Goal: Task Accomplishment & Management: Manage account settings

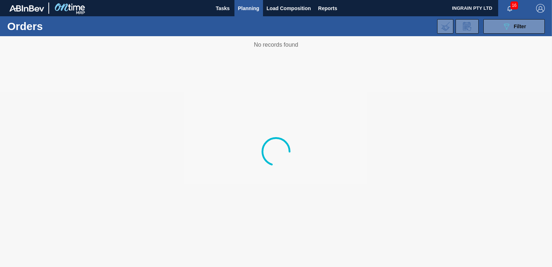
click at [498, 25] on button "089F7B8B-B2A5-4AFE-B5C0-19BA573D28AC Filter" at bounding box center [514, 26] width 61 height 14
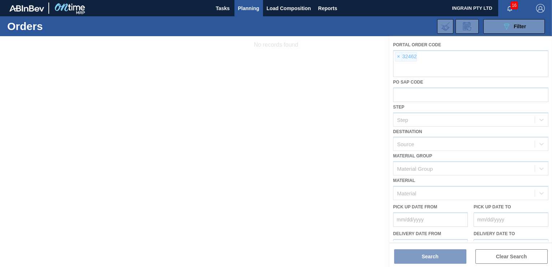
click at [398, 59] on div at bounding box center [276, 151] width 552 height 231
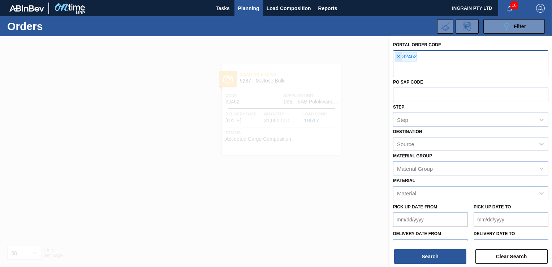
click at [398, 57] on span "×" at bounding box center [398, 56] width 7 height 9
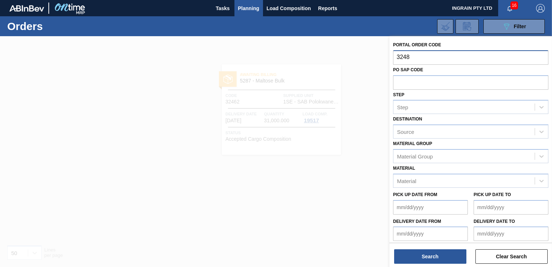
type input "32489"
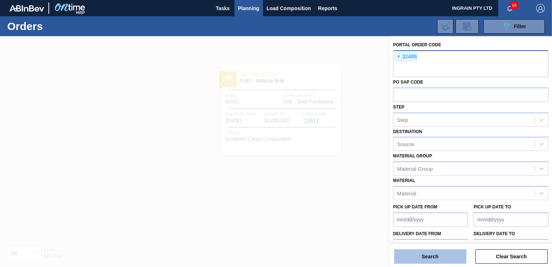
click at [435, 255] on button "Search" at bounding box center [430, 256] width 72 height 14
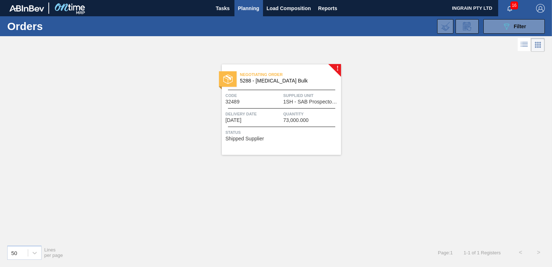
click at [312, 102] on span "1SH - SAB Prospecton Brewery" at bounding box center [311, 101] width 56 height 5
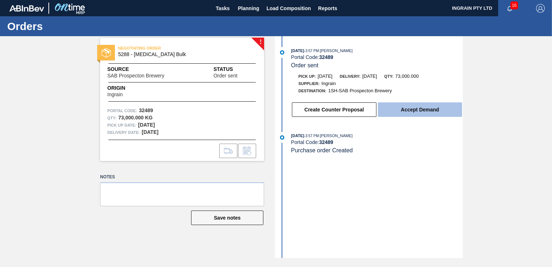
click at [415, 106] on button "Accept Demand" at bounding box center [420, 109] width 84 height 14
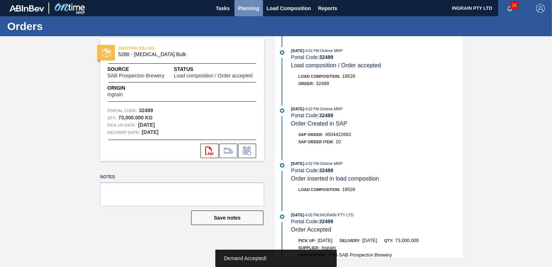
click at [252, 8] on span "Planning" at bounding box center [248, 8] width 21 height 9
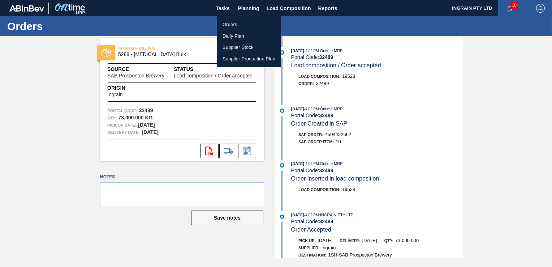
click at [236, 21] on li "Orders" at bounding box center [249, 25] width 64 height 12
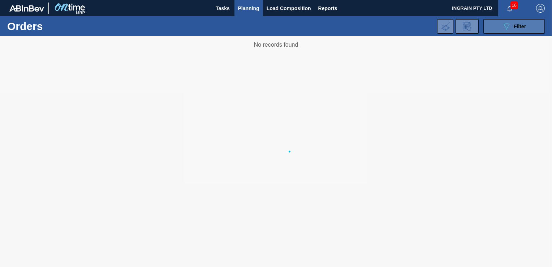
click at [503, 20] on button "089F7B8B-B2A5-4AFE-B5C0-19BA573D28AC Filter" at bounding box center [514, 26] width 61 height 14
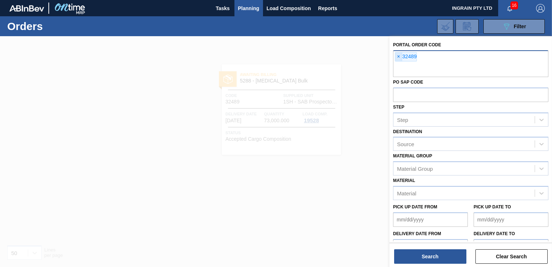
click at [396, 55] on span "×" at bounding box center [398, 56] width 7 height 9
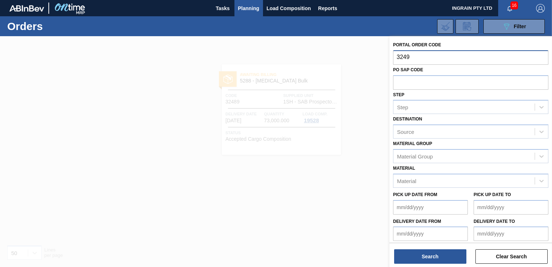
type input "32490"
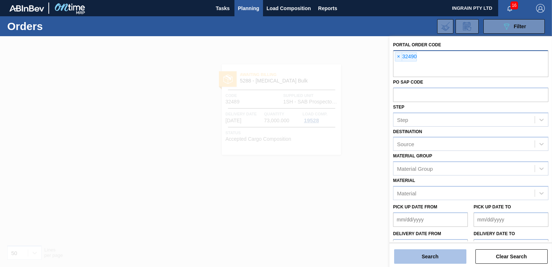
click at [443, 253] on button "Search" at bounding box center [430, 256] width 72 height 14
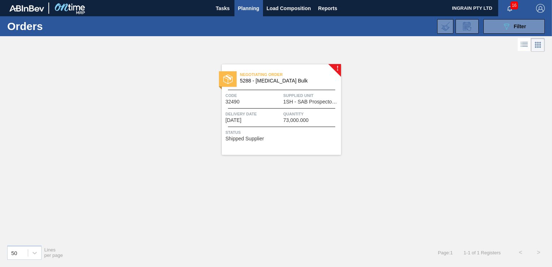
click at [307, 99] on span "1SH - SAB Prospecton Brewery" at bounding box center [311, 101] width 56 height 5
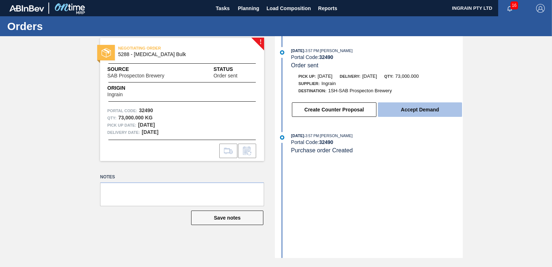
click at [426, 109] on button "Accept Demand" at bounding box center [420, 109] width 84 height 14
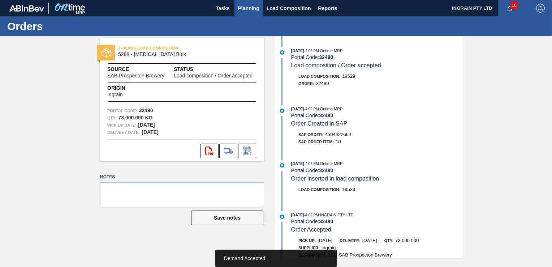
click at [255, 10] on span "Planning" at bounding box center [248, 8] width 21 height 9
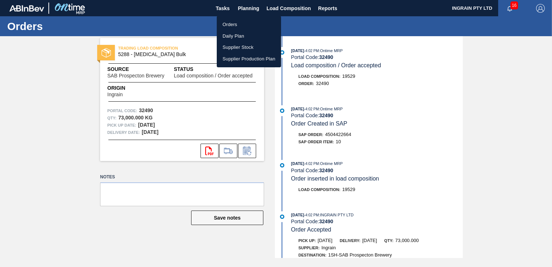
click at [239, 26] on li "Orders" at bounding box center [249, 25] width 64 height 12
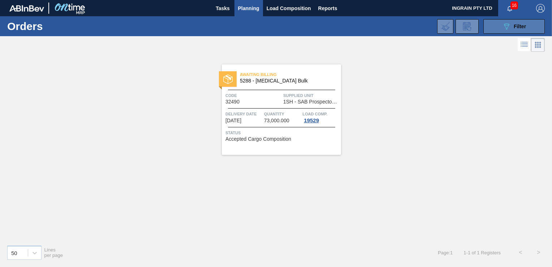
click at [508, 27] on icon at bounding box center [506, 26] width 5 height 6
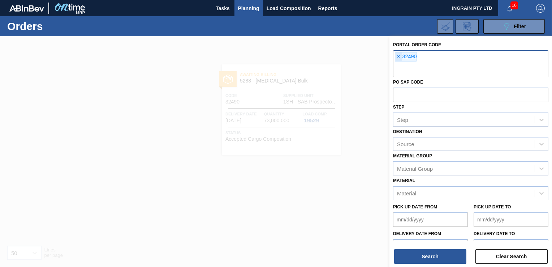
click at [398, 58] on span "×" at bounding box center [398, 56] width 7 height 9
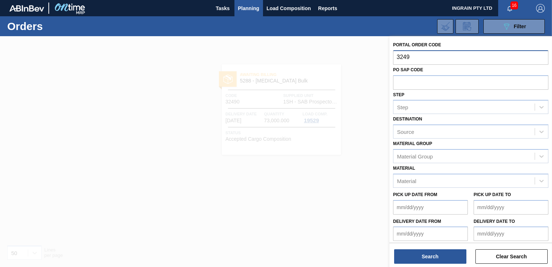
type input "32491"
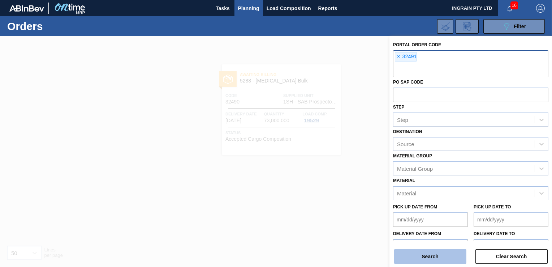
click at [433, 259] on button "Search" at bounding box center [430, 256] width 72 height 14
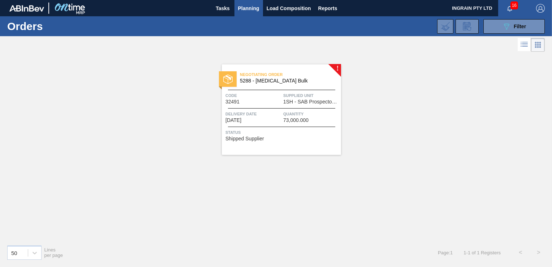
click at [331, 107] on div "Negotiating Order 5288 - [MEDICAL_DATA] Bulk Code 32491 Supplied Unit 1SH - SAB…" at bounding box center [281, 109] width 119 height 90
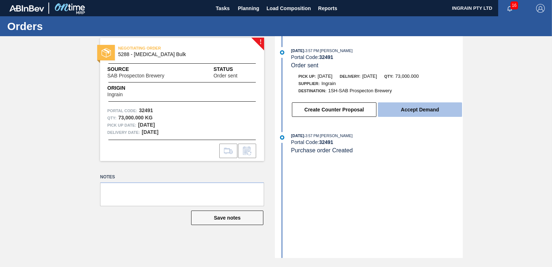
click at [401, 107] on button "Accept Demand" at bounding box center [420, 109] width 84 height 14
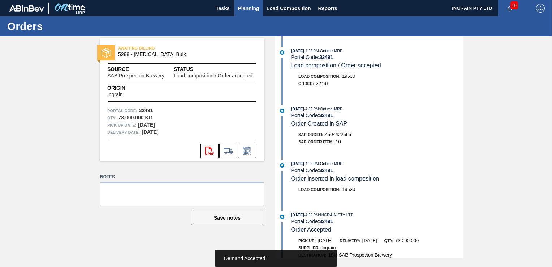
click at [252, 8] on span "Planning" at bounding box center [248, 8] width 21 height 9
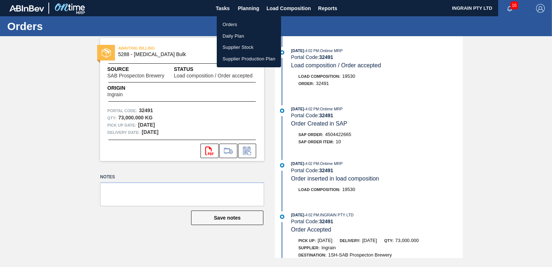
click at [237, 20] on li "Orders" at bounding box center [249, 25] width 64 height 12
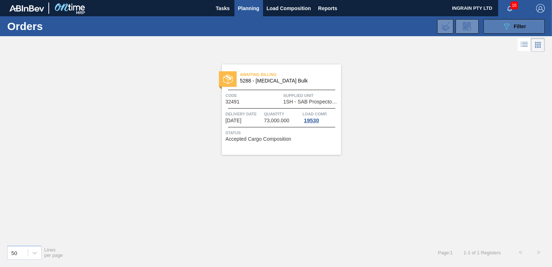
click at [501, 29] on button "089F7B8B-B2A5-4AFE-B5C0-19BA573D28AC Filter" at bounding box center [514, 26] width 61 height 14
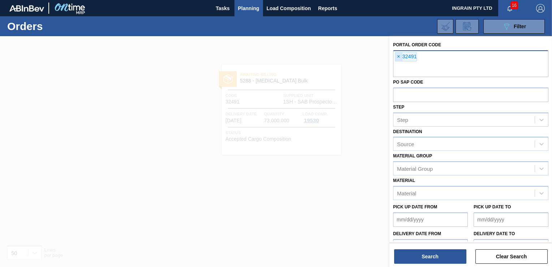
click at [400, 58] on span "×" at bounding box center [398, 56] width 7 height 9
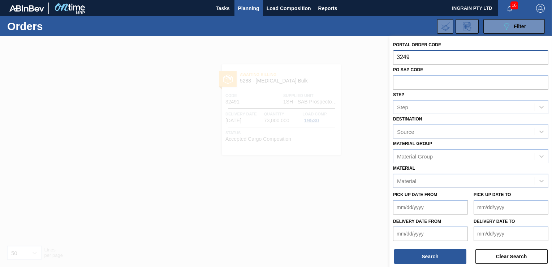
type input "32492"
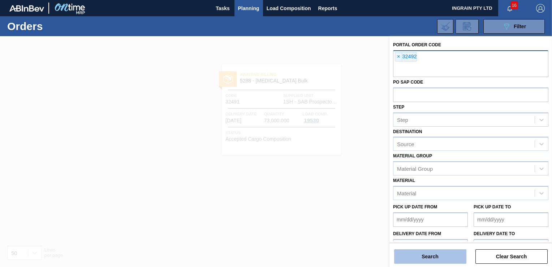
click at [431, 252] on button "Search" at bounding box center [430, 256] width 72 height 14
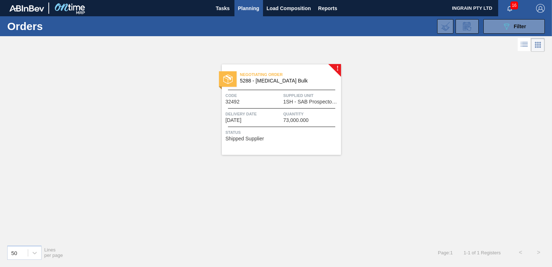
click at [310, 116] on span "Quantity" at bounding box center [311, 113] width 56 height 7
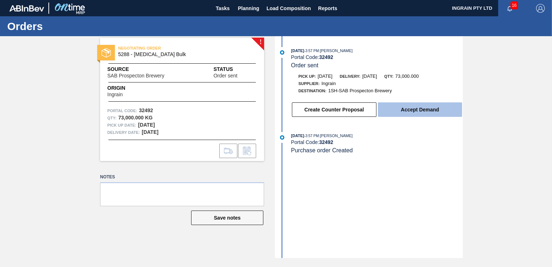
click at [411, 110] on button "Accept Demand" at bounding box center [420, 109] width 84 height 14
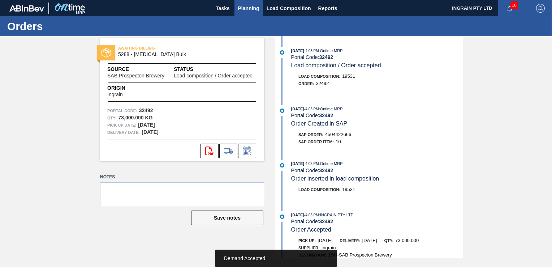
click at [248, 8] on span "Planning" at bounding box center [248, 8] width 21 height 9
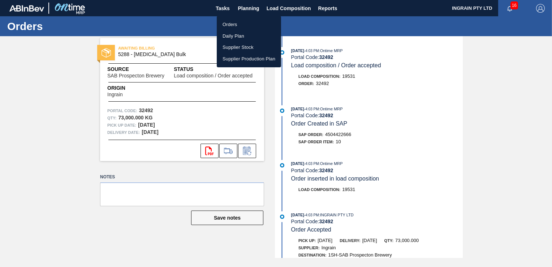
click at [239, 22] on li "Orders" at bounding box center [249, 25] width 64 height 12
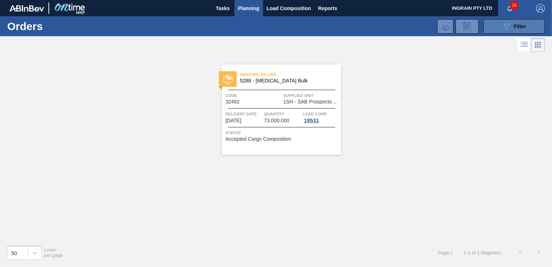
click at [507, 27] on icon "089F7B8B-B2A5-4AFE-B5C0-19BA573D28AC" at bounding box center [506, 26] width 9 height 9
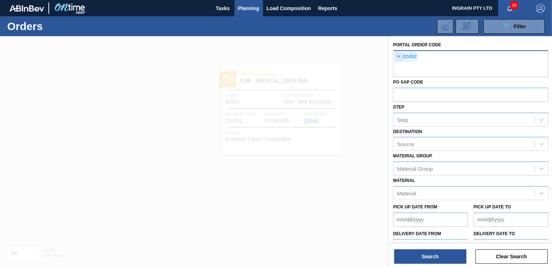
click at [396, 55] on span "×" at bounding box center [398, 56] width 7 height 9
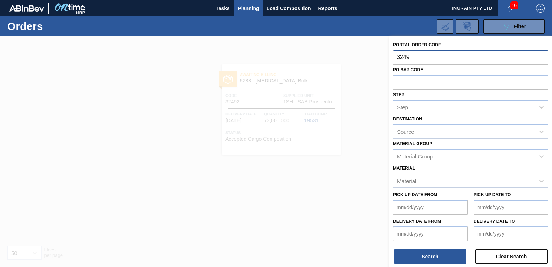
type input "32493"
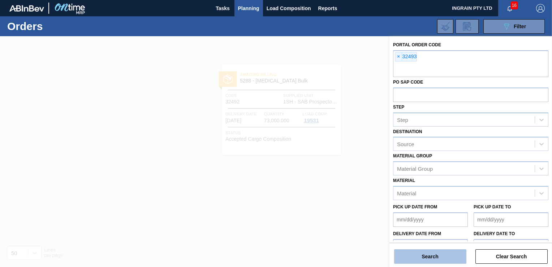
click at [441, 257] on button "Search" at bounding box center [430, 256] width 72 height 14
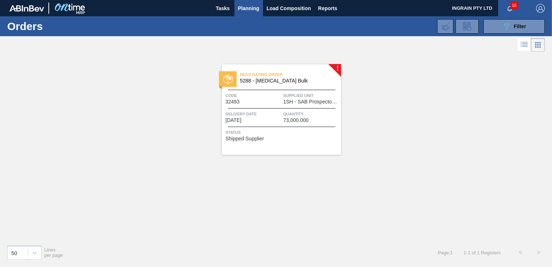
click at [280, 92] on span "Code" at bounding box center [254, 95] width 56 height 7
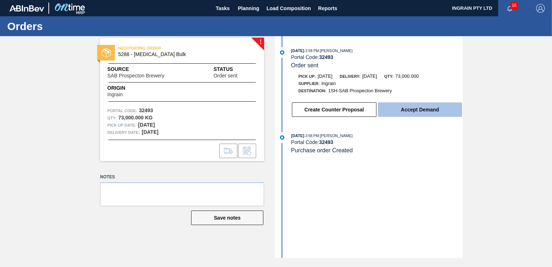
click at [405, 112] on button "Accept Demand" at bounding box center [420, 109] width 84 height 14
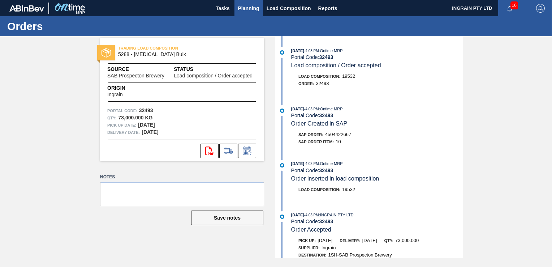
click at [241, 7] on span "Planning" at bounding box center [248, 8] width 21 height 9
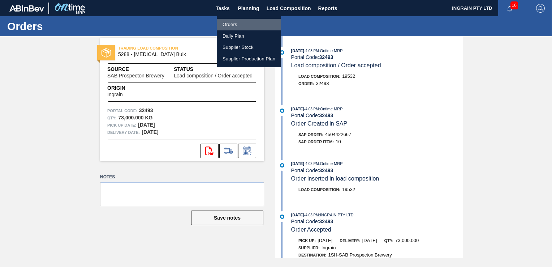
click at [234, 26] on li "Orders" at bounding box center [249, 25] width 64 height 12
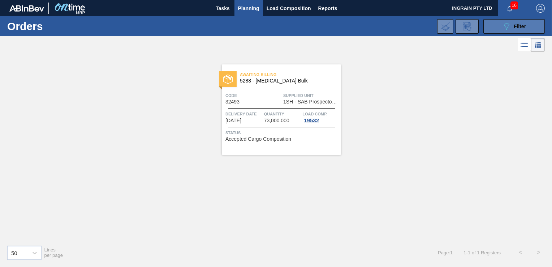
click at [508, 23] on icon "089F7B8B-B2A5-4AFE-B5C0-19BA573D28AC" at bounding box center [506, 26] width 9 height 9
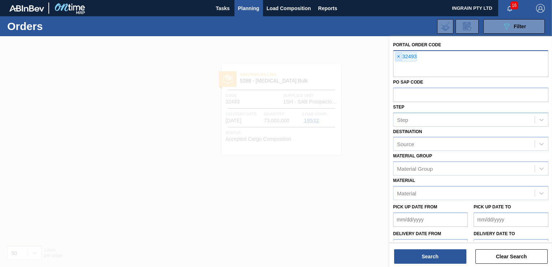
click at [397, 57] on span "×" at bounding box center [398, 56] width 7 height 9
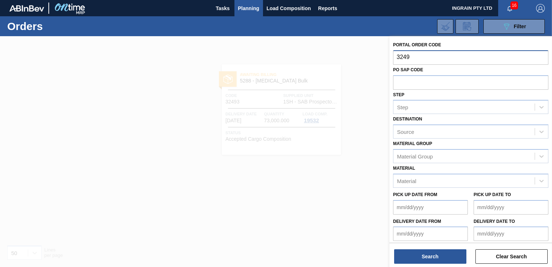
type input "32492"
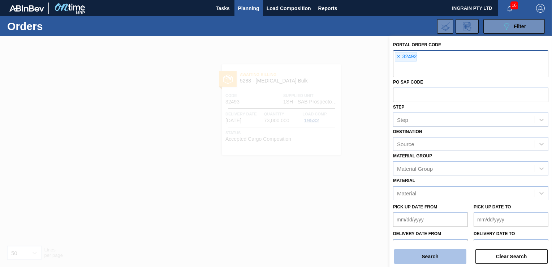
click at [435, 255] on button "Search" at bounding box center [430, 256] width 72 height 14
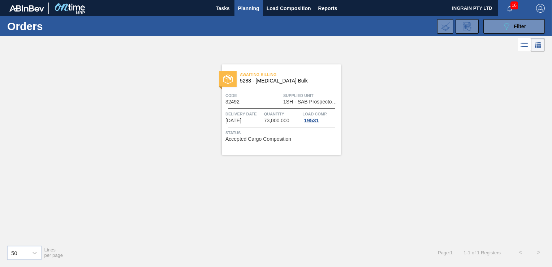
click at [317, 94] on span "Supplied Unit" at bounding box center [311, 95] width 56 height 7
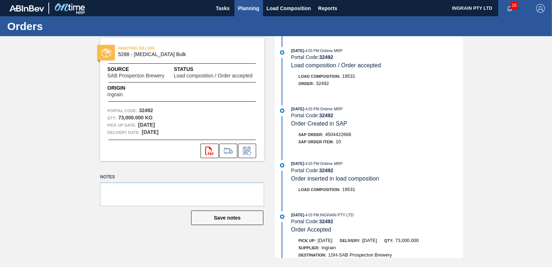
click at [247, 5] on span "Planning" at bounding box center [248, 8] width 21 height 9
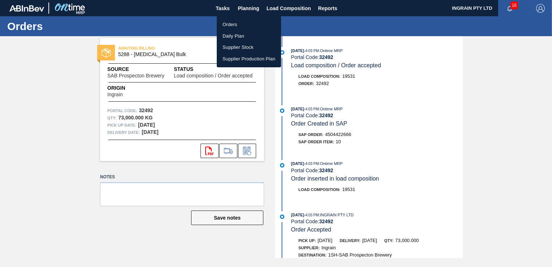
click at [231, 25] on li "Orders" at bounding box center [249, 25] width 64 height 12
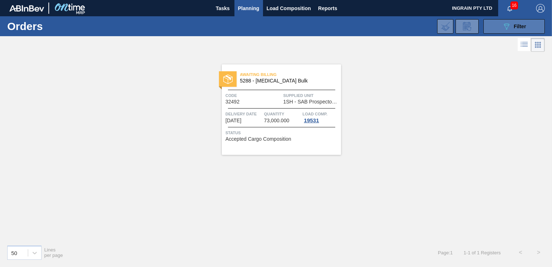
click at [505, 25] on icon at bounding box center [506, 26] width 5 height 6
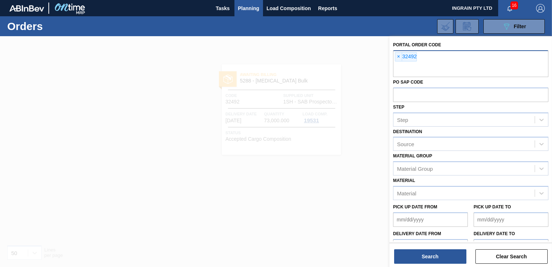
click at [399, 58] on span "×" at bounding box center [398, 56] width 7 height 9
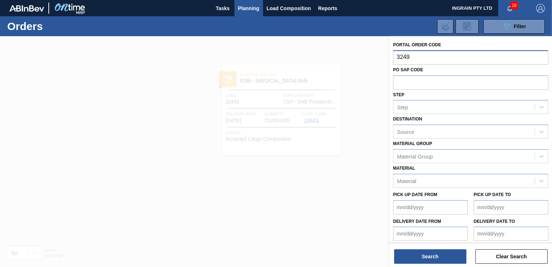
type input "32495"
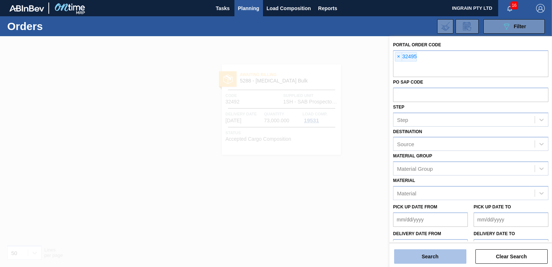
click at [440, 253] on button "Search" at bounding box center [430, 256] width 72 height 14
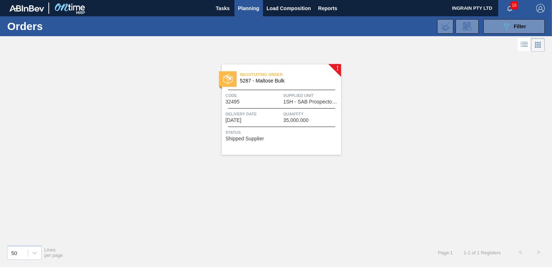
click at [316, 105] on div "Negotiating Order 5287 - Maltose Bulk Code 32495 Supplied Unit 1SH - SAB Prospe…" at bounding box center [281, 109] width 119 height 90
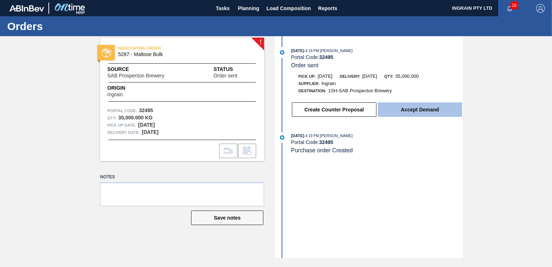
click at [400, 110] on button "Accept Demand" at bounding box center [420, 109] width 84 height 14
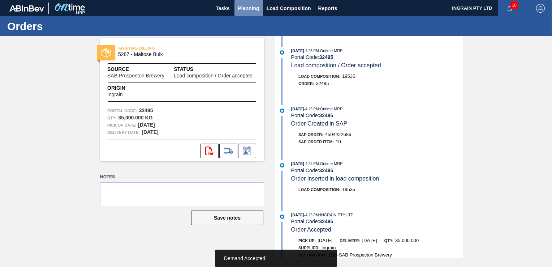
click at [245, 7] on span "Planning" at bounding box center [248, 8] width 21 height 9
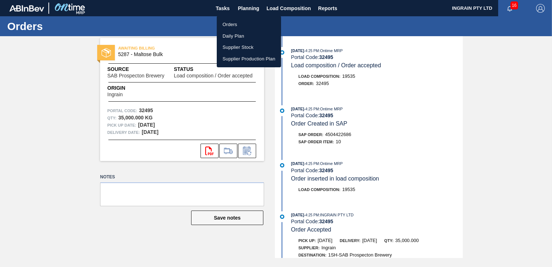
click at [235, 22] on li "Orders" at bounding box center [249, 25] width 64 height 12
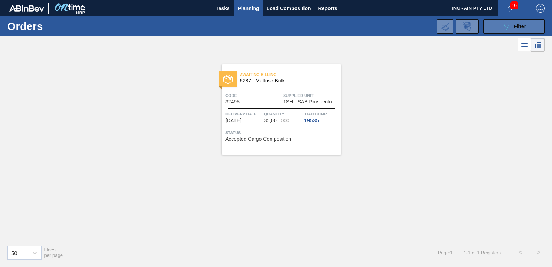
drag, startPoint x: 497, startPoint y: 27, endPoint x: 492, endPoint y: 27, distance: 5.1
click at [497, 27] on button "089F7B8B-B2A5-4AFE-B5C0-19BA573D28AC Filter" at bounding box center [514, 26] width 61 height 14
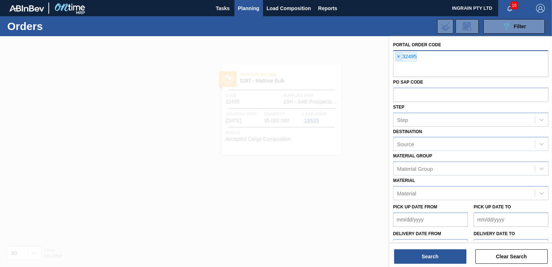
click at [397, 55] on span "×" at bounding box center [398, 56] width 7 height 9
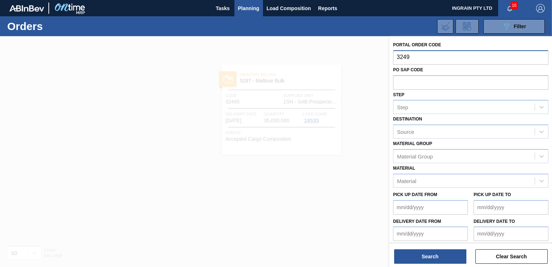
type input "32496"
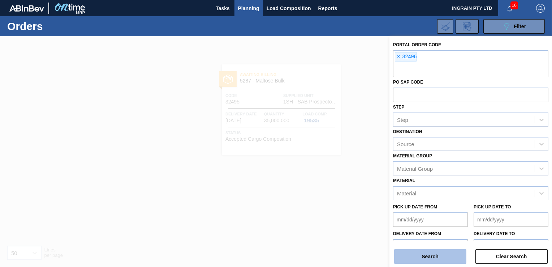
click at [417, 260] on button "Search" at bounding box center [430, 256] width 72 height 14
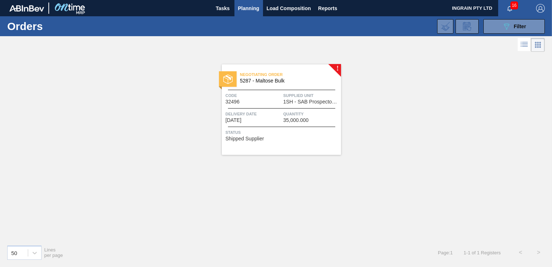
click at [314, 93] on span "Supplied Unit" at bounding box center [311, 95] width 56 height 7
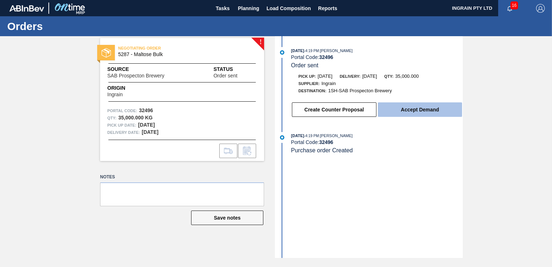
click at [409, 111] on button "Accept Demand" at bounding box center [420, 109] width 84 height 14
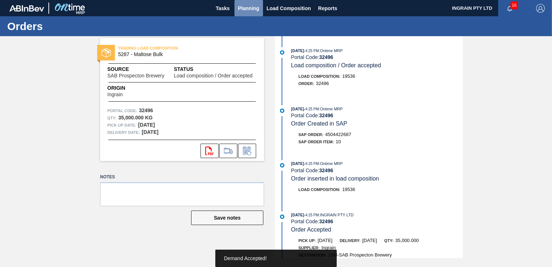
click at [243, 7] on span "Planning" at bounding box center [248, 8] width 21 height 9
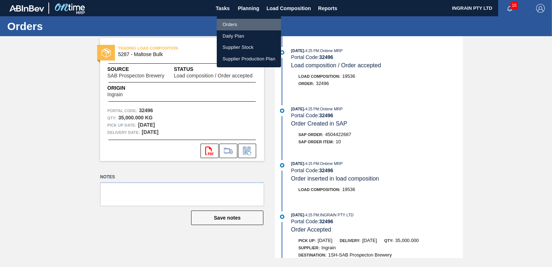
click at [233, 25] on li "Orders" at bounding box center [249, 25] width 64 height 12
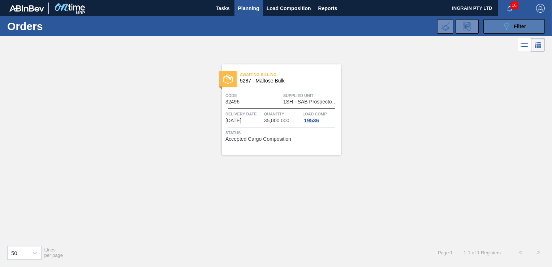
click at [497, 27] on button "089F7B8B-B2A5-4AFE-B5C0-19BA573D28AC Filter" at bounding box center [514, 26] width 61 height 14
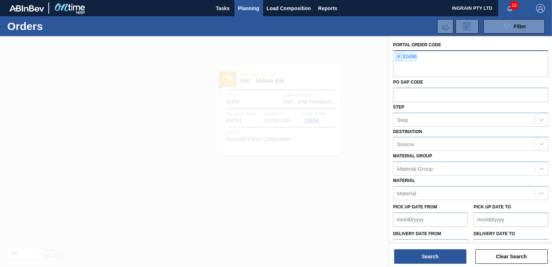
click at [398, 56] on span "×" at bounding box center [398, 56] width 7 height 9
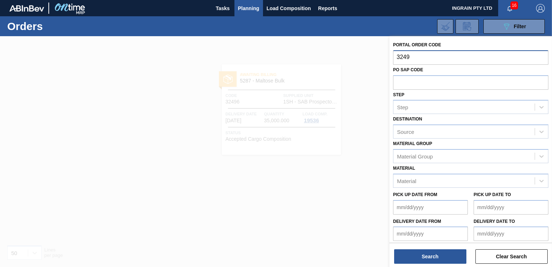
type input "32497"
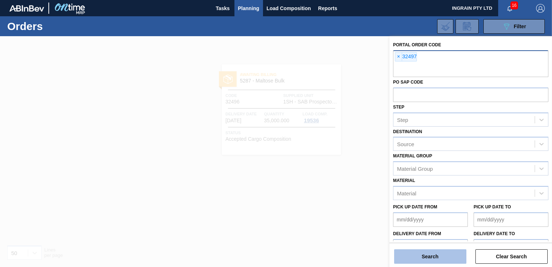
click at [446, 256] on button "Search" at bounding box center [430, 256] width 72 height 14
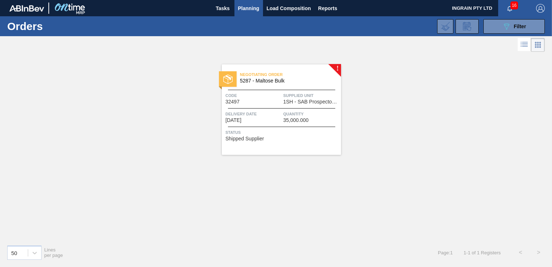
click at [316, 104] on div "Negotiating Order 5287 - Maltose Bulk Code 32497 Supplied Unit 1SH - SAB Prospe…" at bounding box center [281, 109] width 119 height 90
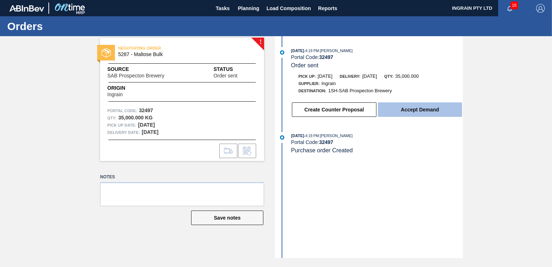
click at [421, 114] on button "Accept Demand" at bounding box center [420, 109] width 84 height 14
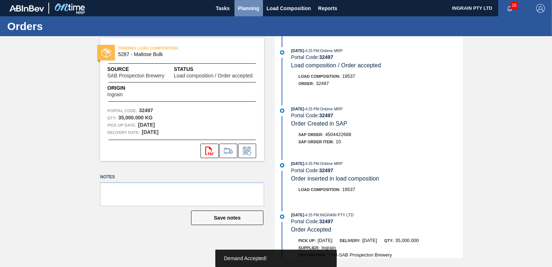
click at [258, 7] on span "Planning" at bounding box center [248, 8] width 21 height 9
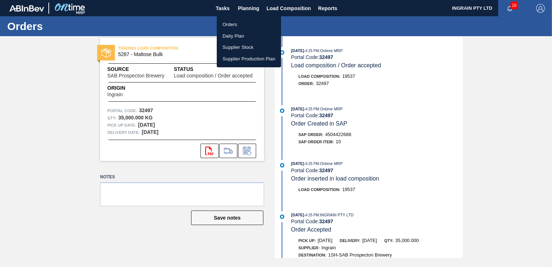
click at [239, 22] on li "Orders" at bounding box center [249, 25] width 64 height 12
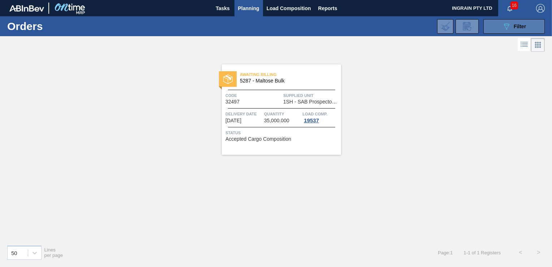
click at [503, 25] on icon "089F7B8B-B2A5-4AFE-B5C0-19BA573D28AC" at bounding box center [506, 26] width 9 height 9
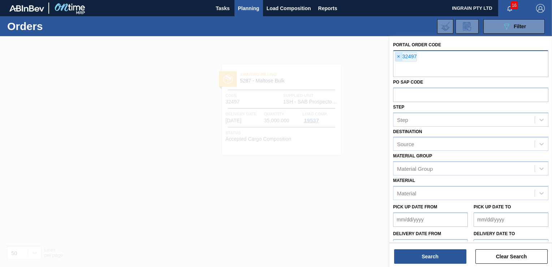
click at [400, 57] on span "×" at bounding box center [398, 56] width 7 height 9
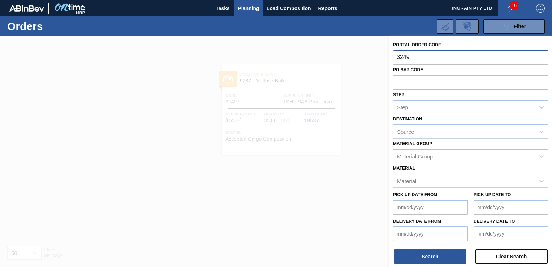
type input "32498"
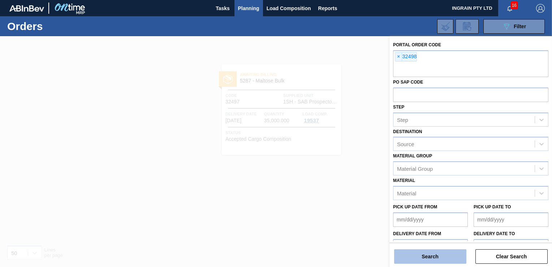
click at [450, 255] on button "Search" at bounding box center [430, 256] width 72 height 14
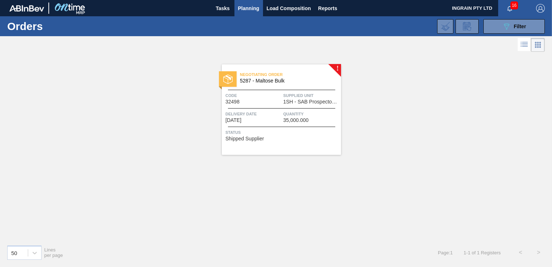
click at [279, 102] on div "Code 32498" at bounding box center [254, 98] width 56 height 13
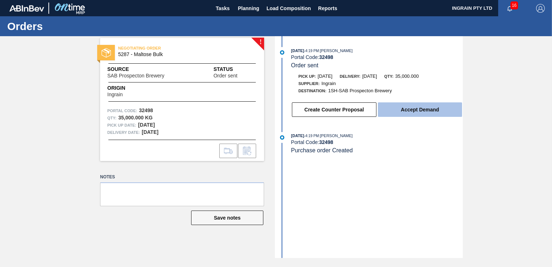
click at [419, 111] on button "Accept Demand" at bounding box center [420, 109] width 84 height 14
